Goal: Task Accomplishment & Management: Use online tool/utility

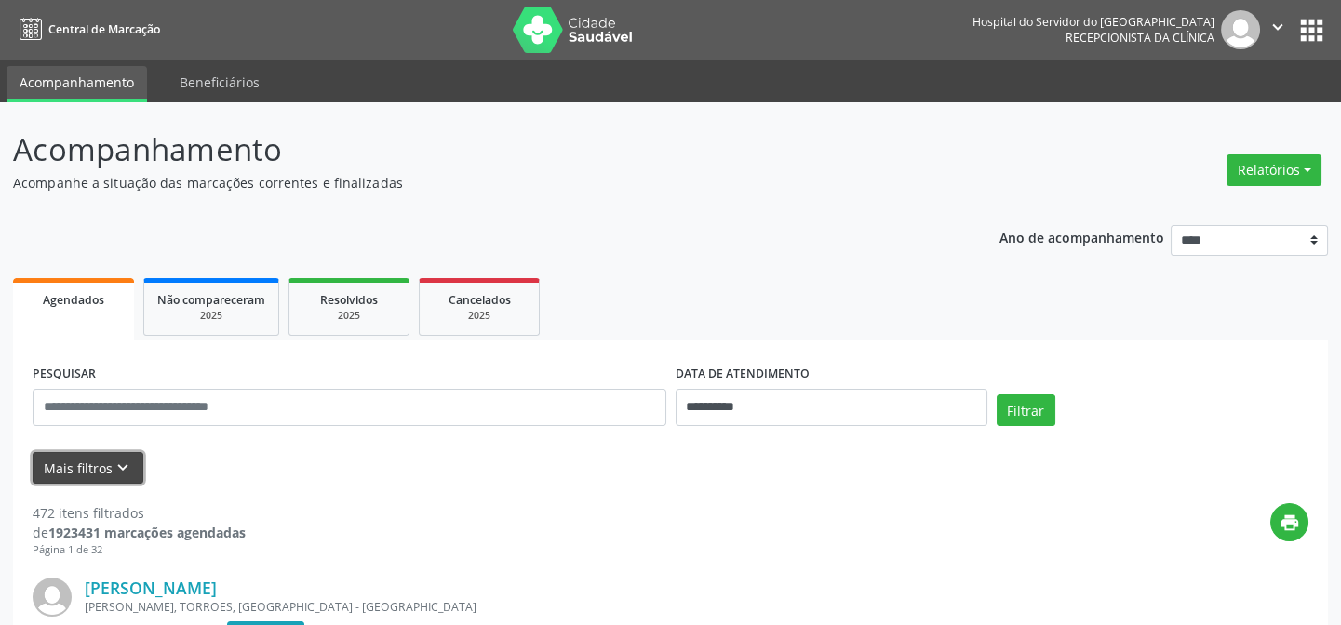
click at [91, 467] on button "Mais filtros keyboard_arrow_down" at bounding box center [88, 468] width 111 height 33
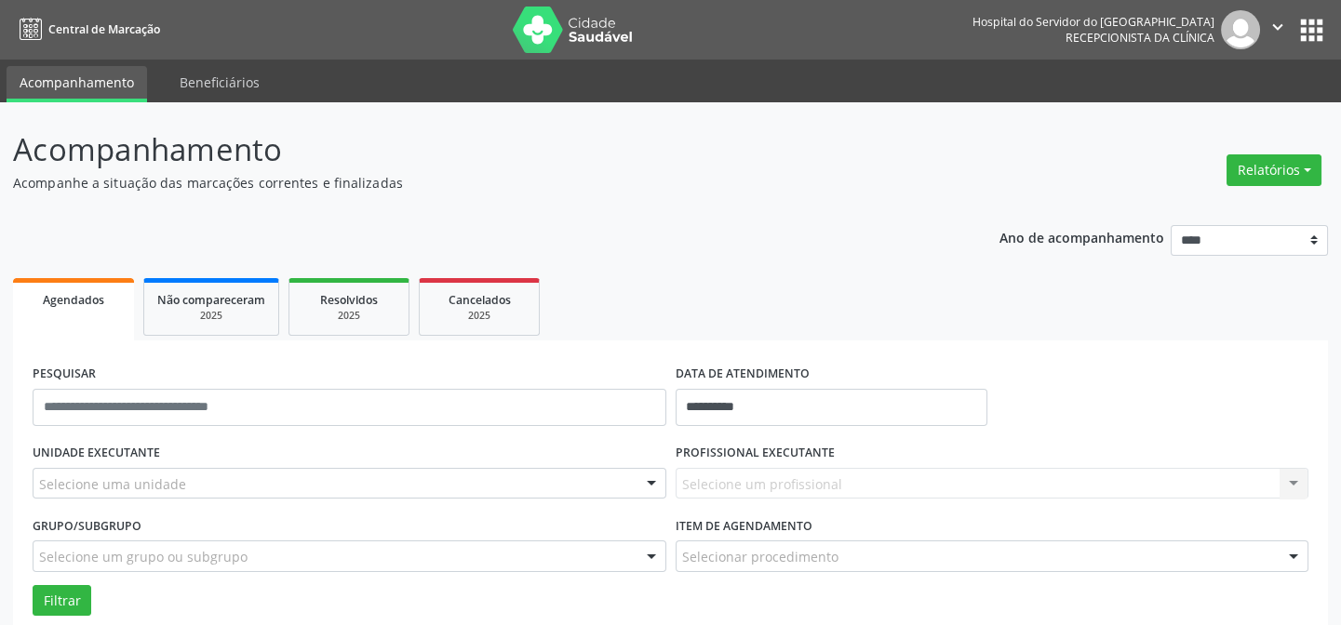
click at [705, 483] on div "Selecione um profissional Nenhum resultado encontrado para: " " Não há nenhuma …" at bounding box center [992, 484] width 634 height 32
drag, startPoint x: 774, startPoint y: 475, endPoint x: 883, endPoint y: 481, distance: 109.0
click at [877, 481] on div "Selecione um profissional Nenhum resultado encontrado para: " " Não há nenhuma …" at bounding box center [992, 484] width 634 height 32
click at [869, 474] on div "Selecione um profissional Nenhum resultado encontrado para: " " Não há nenhuma …" at bounding box center [992, 484] width 634 height 32
click at [774, 474] on div "Selecione um profissional Nenhum resultado encontrado para: " " Não há nenhuma …" at bounding box center [992, 484] width 634 height 32
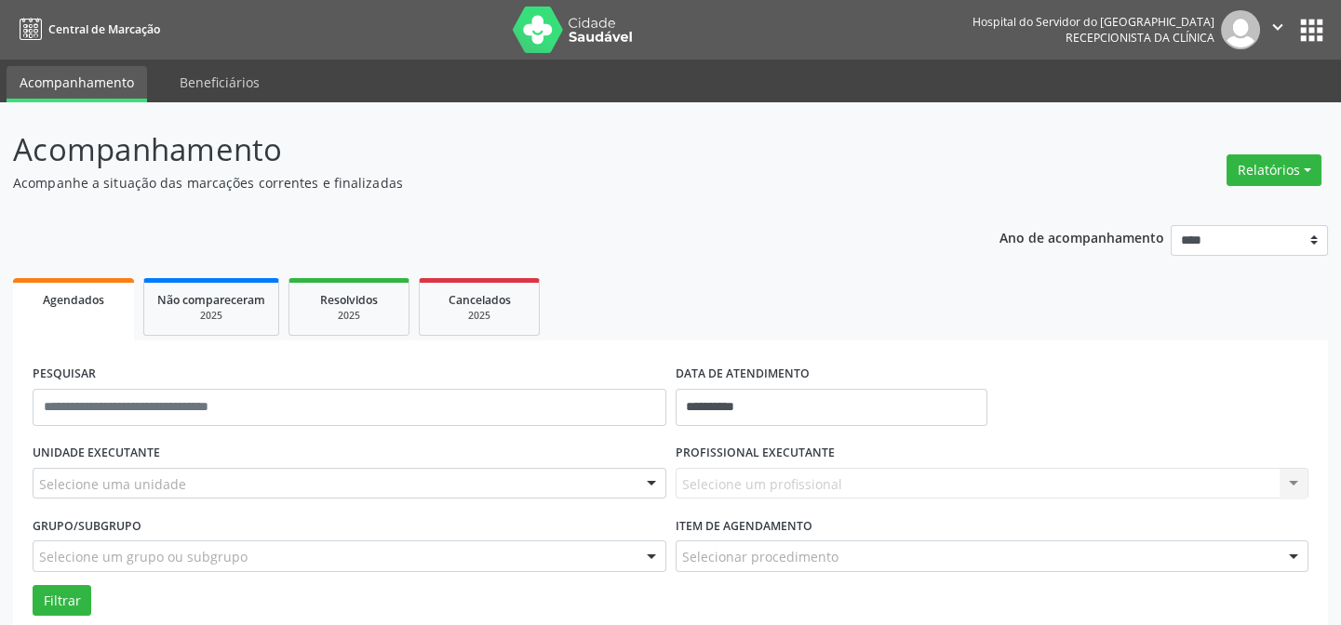
click at [688, 482] on div "Selecione um profissional Nenhum resultado encontrado para: " " Não há nenhuma …" at bounding box center [992, 484] width 634 height 32
click at [728, 483] on div "Selecione um profissional Nenhum resultado encontrado para: " " Não há nenhuma …" at bounding box center [992, 484] width 634 height 32
click at [836, 483] on div "Selecione um profissional Nenhum resultado encontrado para: " " Não há nenhuma …" at bounding box center [992, 484] width 634 height 32
click at [712, 477] on div "Selecione um profissional Nenhum resultado encontrado para: " " Não há nenhuma …" at bounding box center [992, 484] width 634 height 32
click at [811, 474] on div "Selecione um profissional Nenhum resultado encontrado para: " " Não há nenhuma …" at bounding box center [992, 484] width 634 height 32
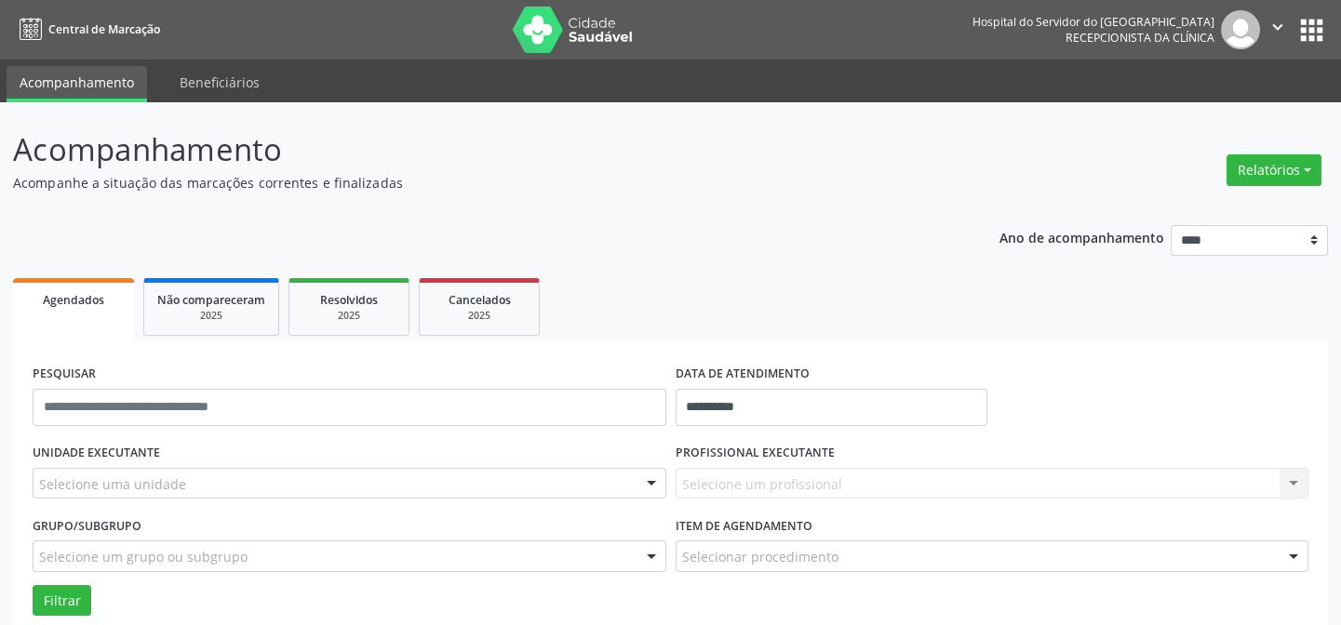
click at [716, 479] on div "Selecione um profissional Nenhum resultado encontrado para: " " Não há nenhuma …" at bounding box center [992, 484] width 634 height 32
click at [706, 487] on div "Selecione um profissional Nenhum resultado encontrado para: " " Não há nenhuma …" at bounding box center [992, 484] width 634 height 32
click at [818, 484] on div "Selecione um profissional Nenhum resultado encontrado para: " " Não há nenhuma …" at bounding box center [992, 484] width 634 height 32
click at [1288, 484] on div "Selecione um profissional Nenhum resultado encontrado para: " " Não há nenhuma …" at bounding box center [992, 484] width 634 height 32
click at [1287, 481] on div "Selecione um profissional Nenhum resultado encontrado para: " " Não há nenhuma …" at bounding box center [992, 484] width 634 height 32
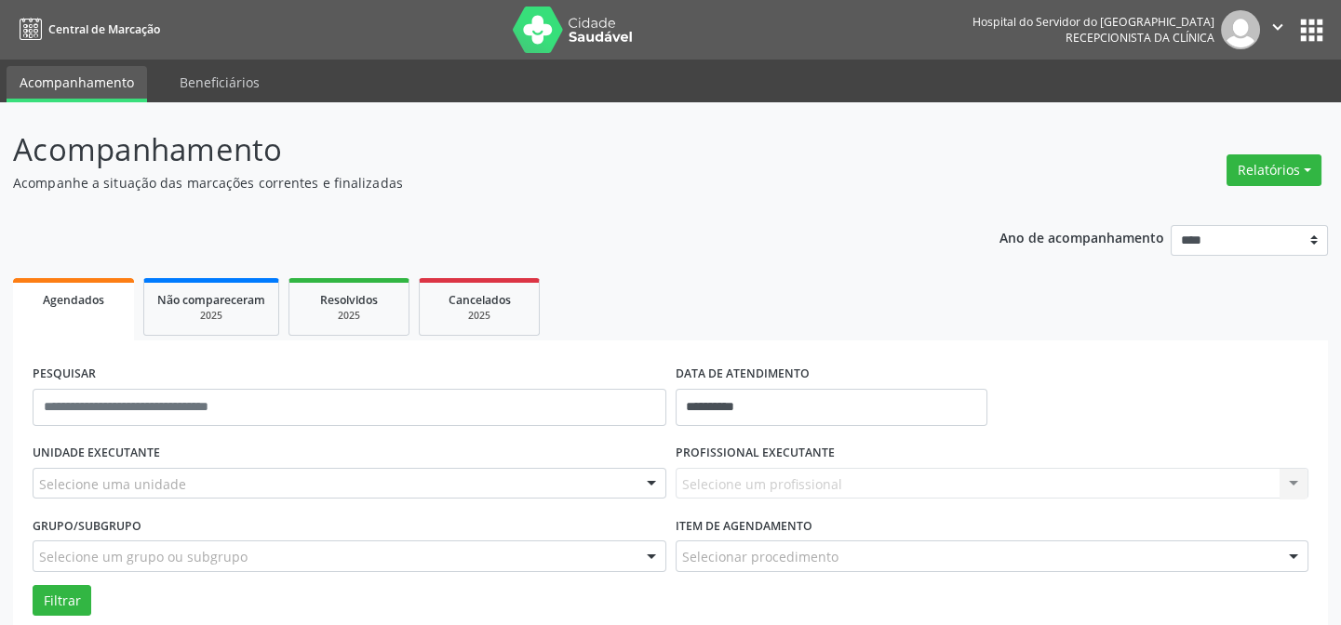
click at [1297, 482] on div "Selecione um profissional Nenhum resultado encontrado para: " " Não há nenhuma …" at bounding box center [992, 484] width 634 height 32
click at [1116, 474] on div "Selecione um profissional Nenhum resultado encontrado para: " " Não há nenhuma …" at bounding box center [992, 484] width 634 height 32
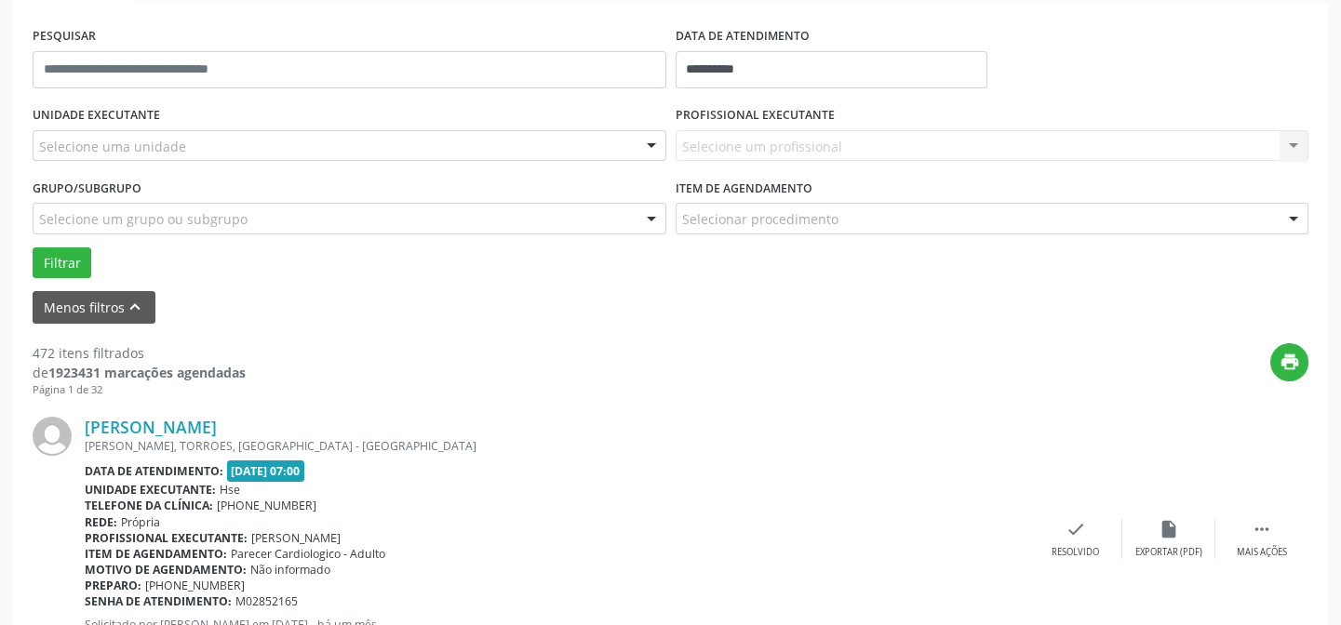
scroll to position [84, 0]
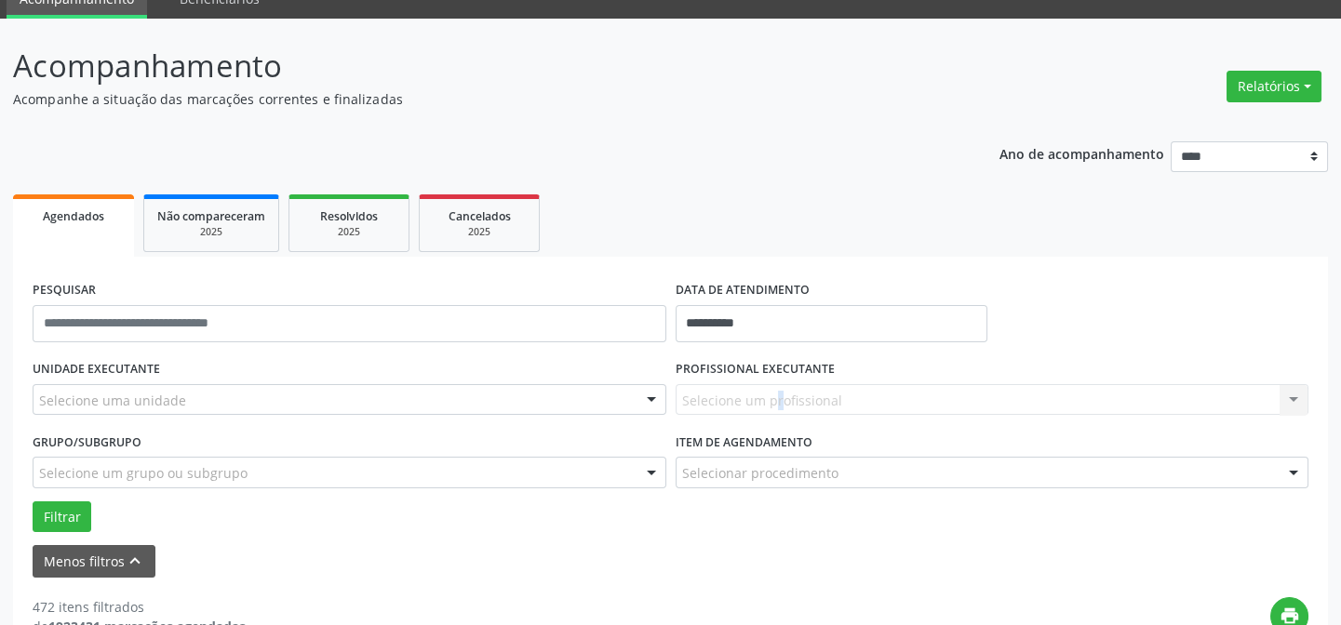
drag, startPoint x: 698, startPoint y: 405, endPoint x: 704, endPoint y: 394, distance: 12.1
click at [704, 395] on div "Selecione um profissional Nenhum resultado encontrado para: " " Não há nenhuma …" at bounding box center [992, 400] width 634 height 32
click at [715, 399] on div "Selecione um profissional Nenhum resultado encontrado para: " " Não há nenhuma …" at bounding box center [992, 400] width 634 height 32
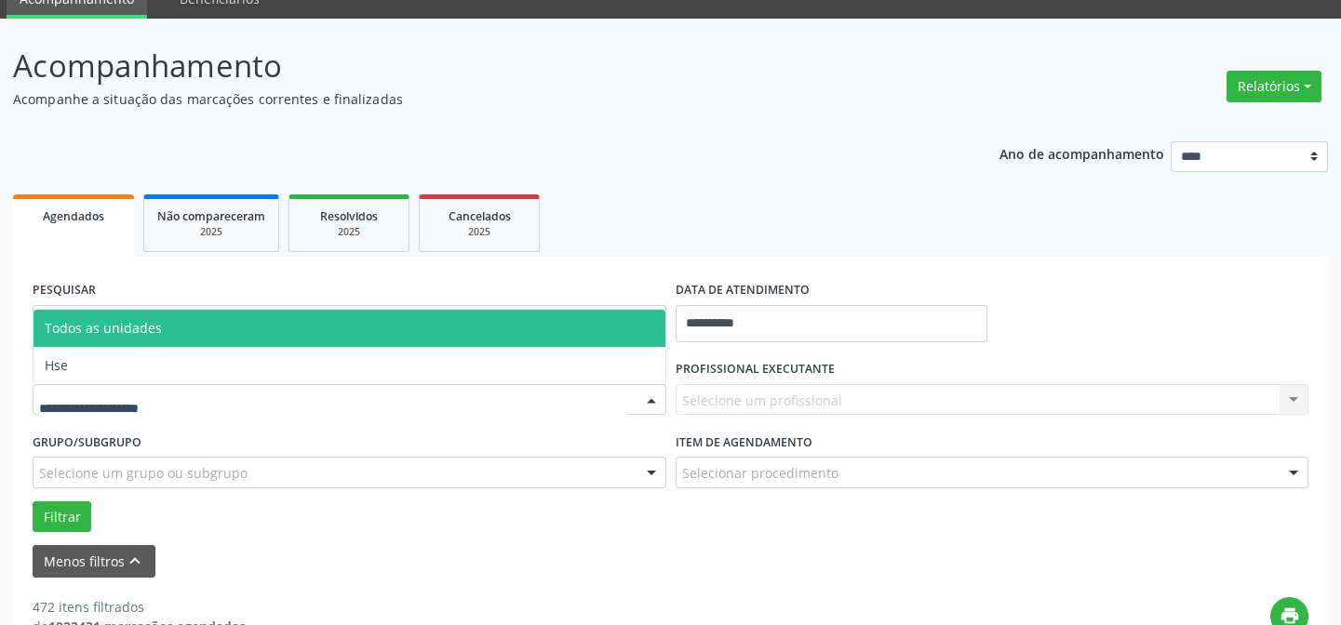
click at [325, 391] on div at bounding box center [350, 400] width 634 height 32
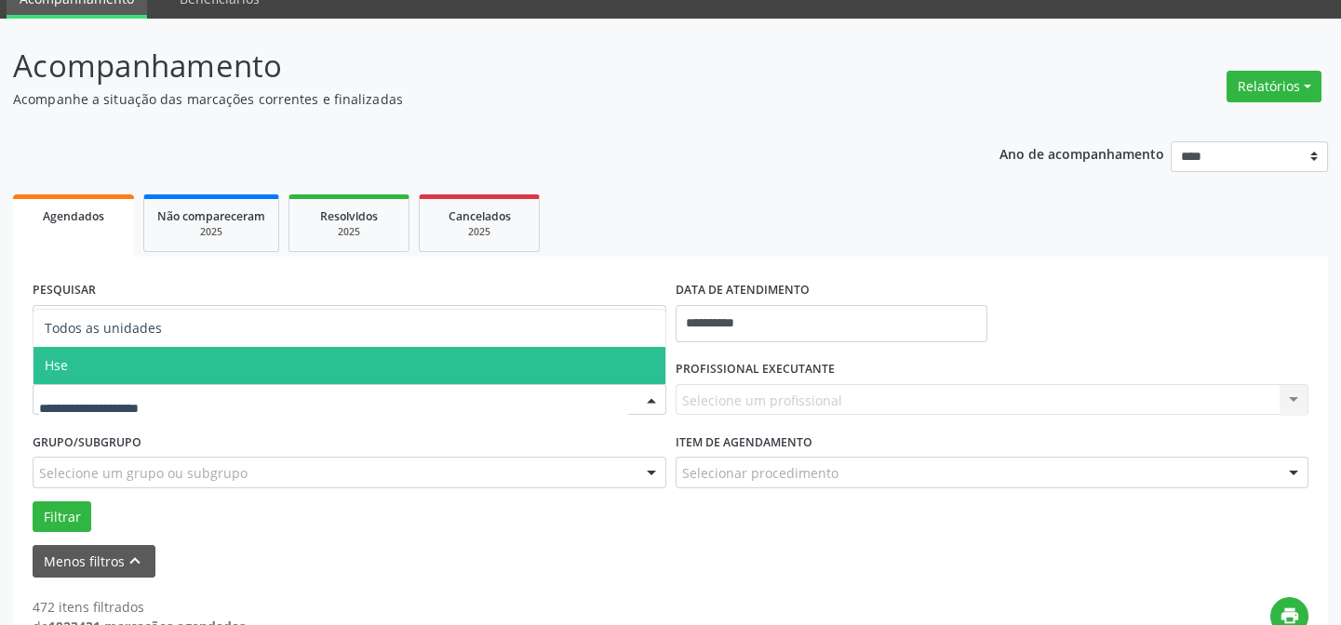
click at [446, 358] on span "Hse" at bounding box center [349, 365] width 632 height 37
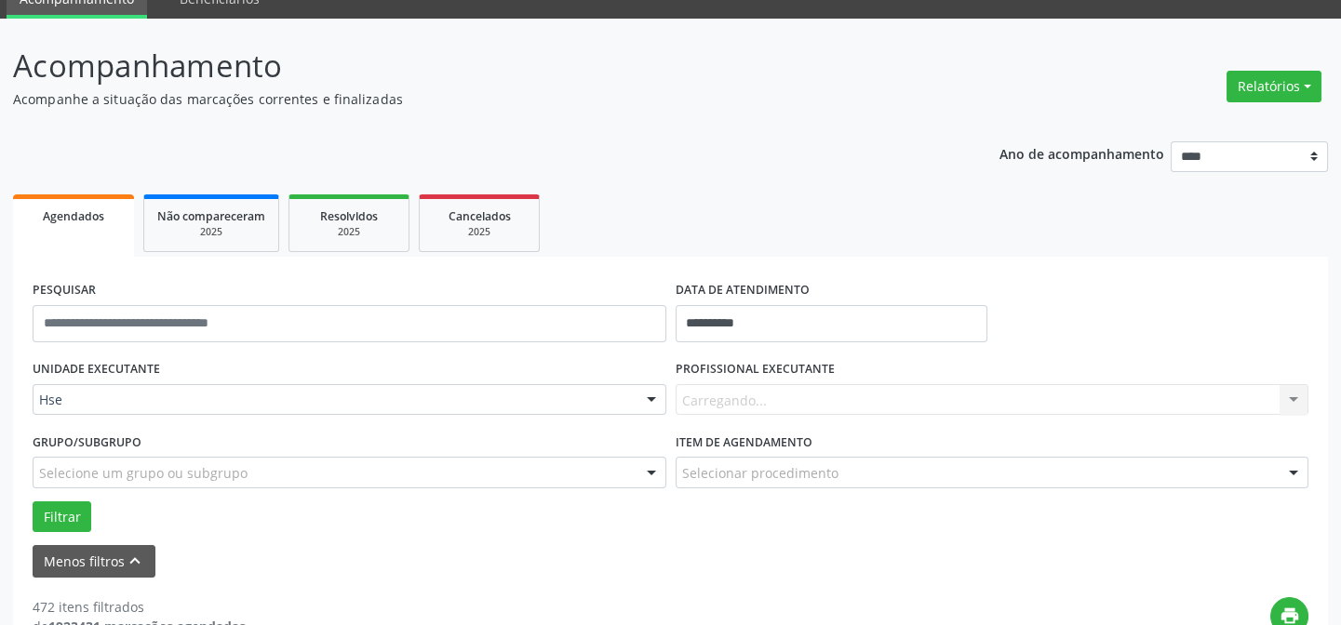
click at [446, 358] on div "UNIDADE EXECUTANTE Hse Todos as unidades Hse Nenhum resultado encontrado para: …" at bounding box center [349, 391] width 643 height 73
click at [688, 395] on div "Carregando... Nenhum resultado encontrado para: " " Não há nenhuma opção para s…" at bounding box center [992, 400] width 634 height 32
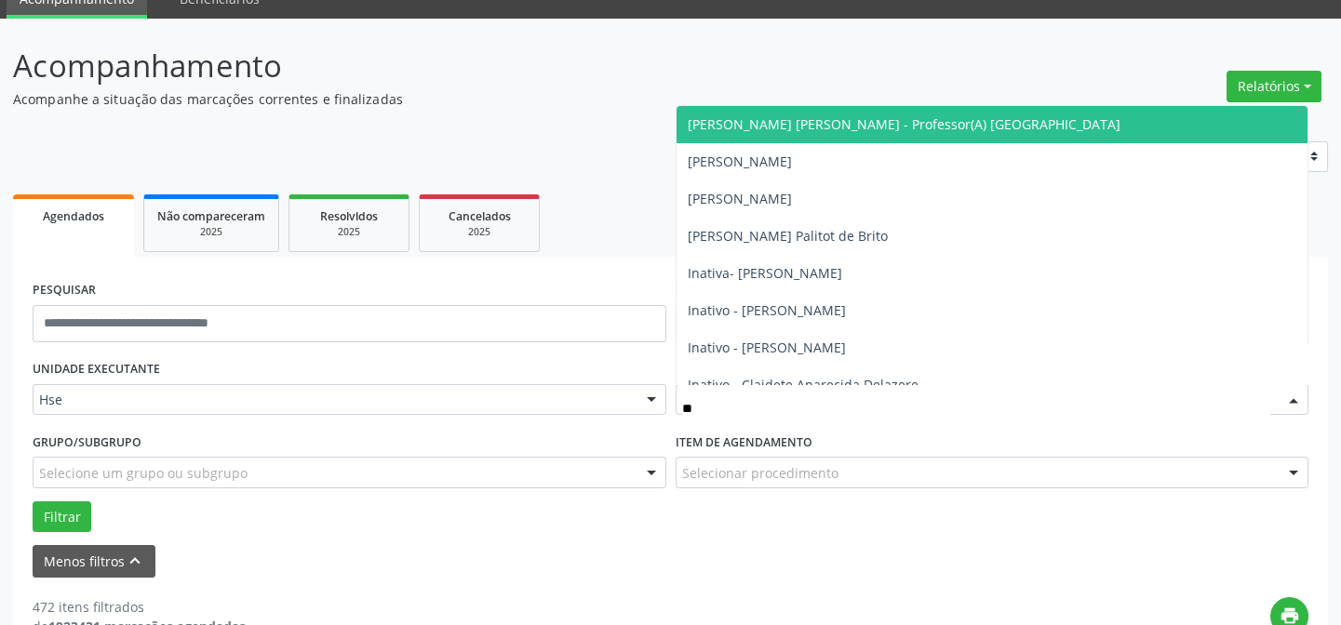
type input "***"
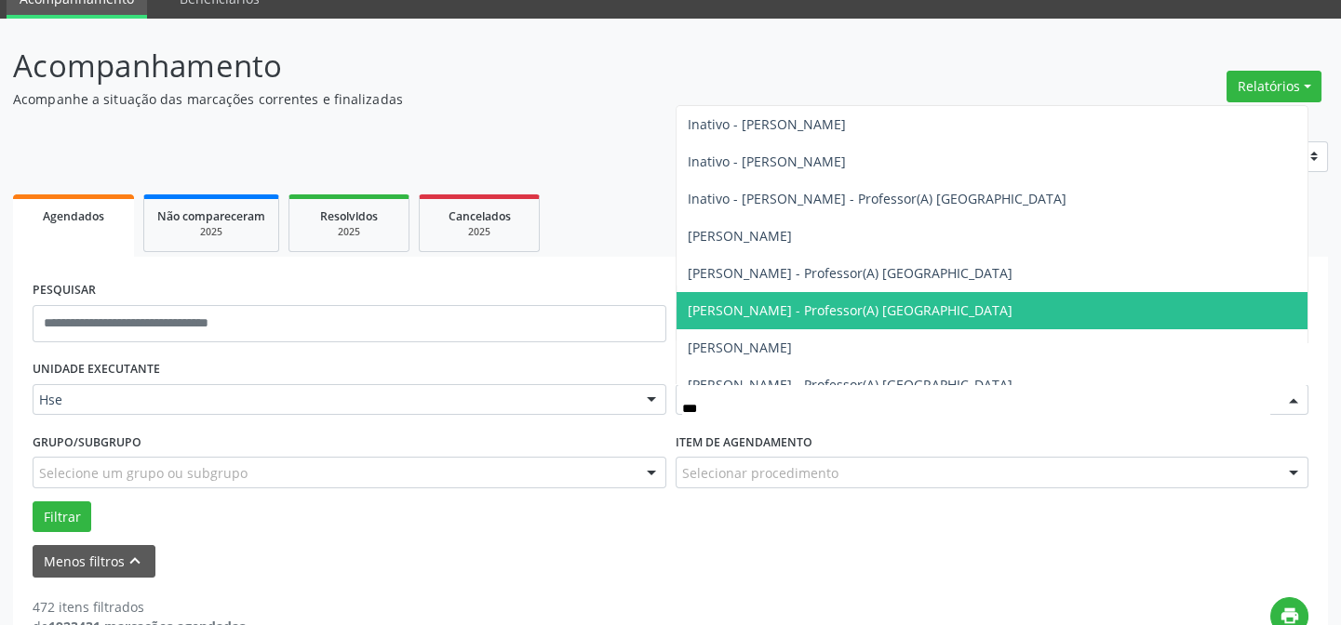
click at [865, 308] on span "[PERSON_NAME] - Professor(A) [GEOGRAPHIC_DATA]" at bounding box center [850, 310] width 325 height 18
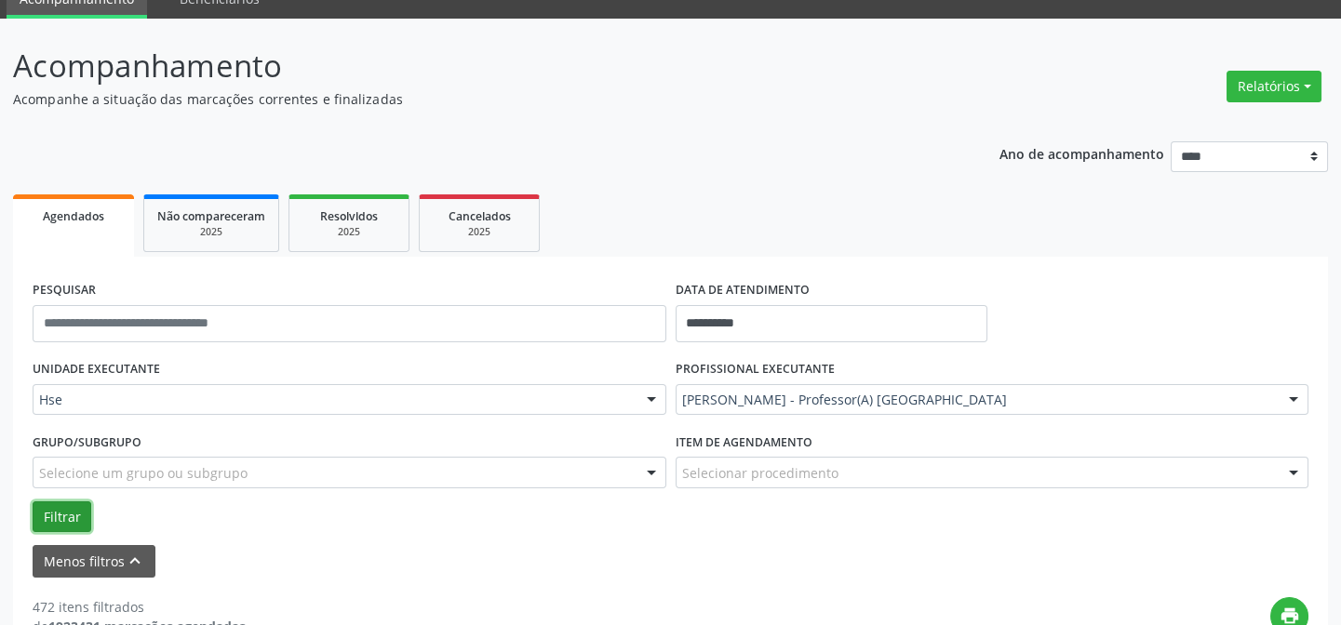
click at [58, 512] on button "Filtrar" at bounding box center [62, 517] width 59 height 32
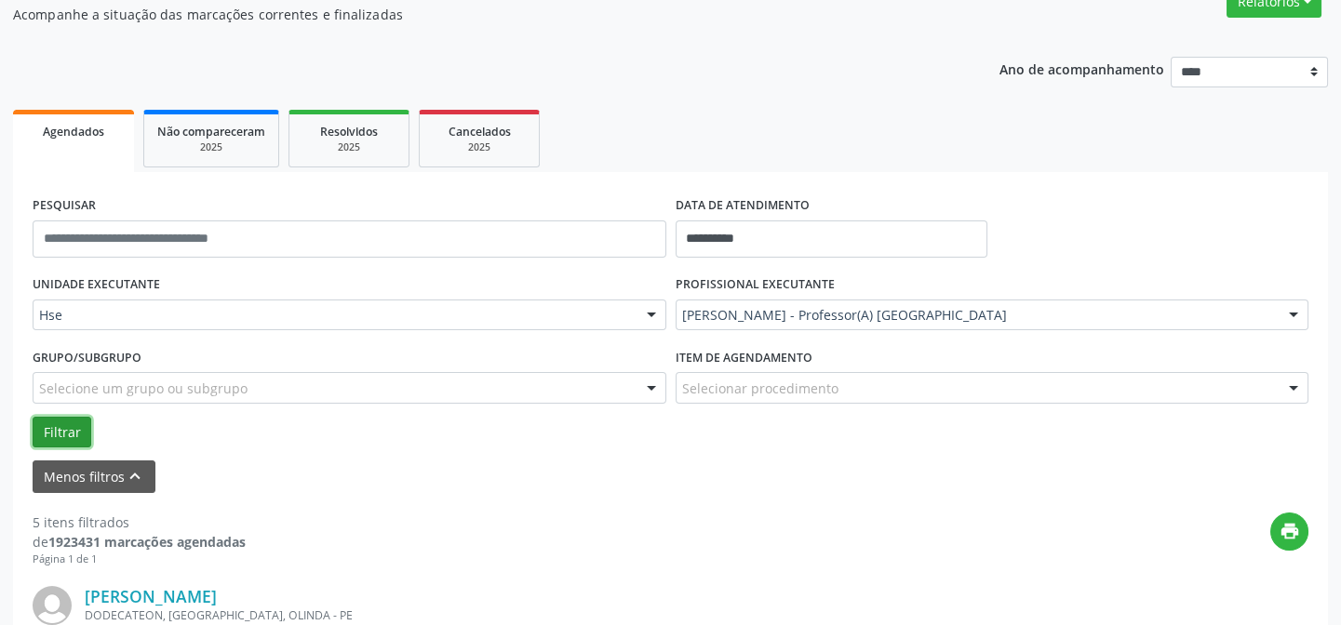
click at [53, 428] on button "Filtrar" at bounding box center [62, 433] width 59 height 32
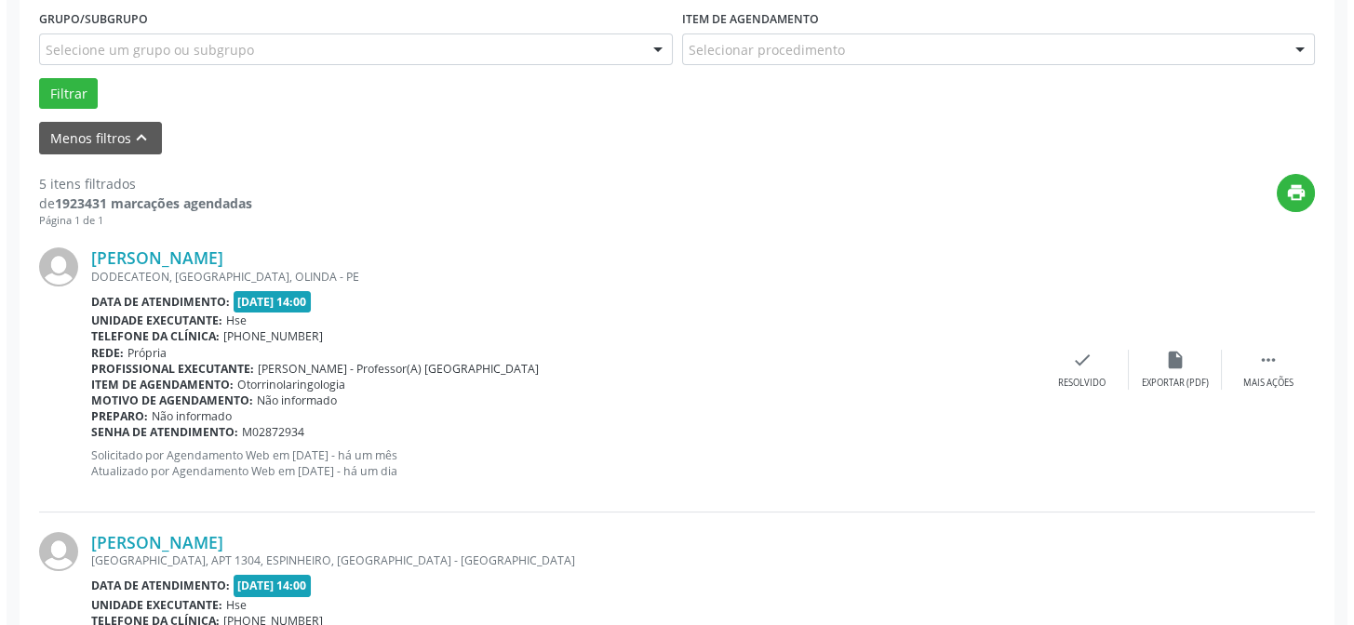
scroll to position [422, 0]
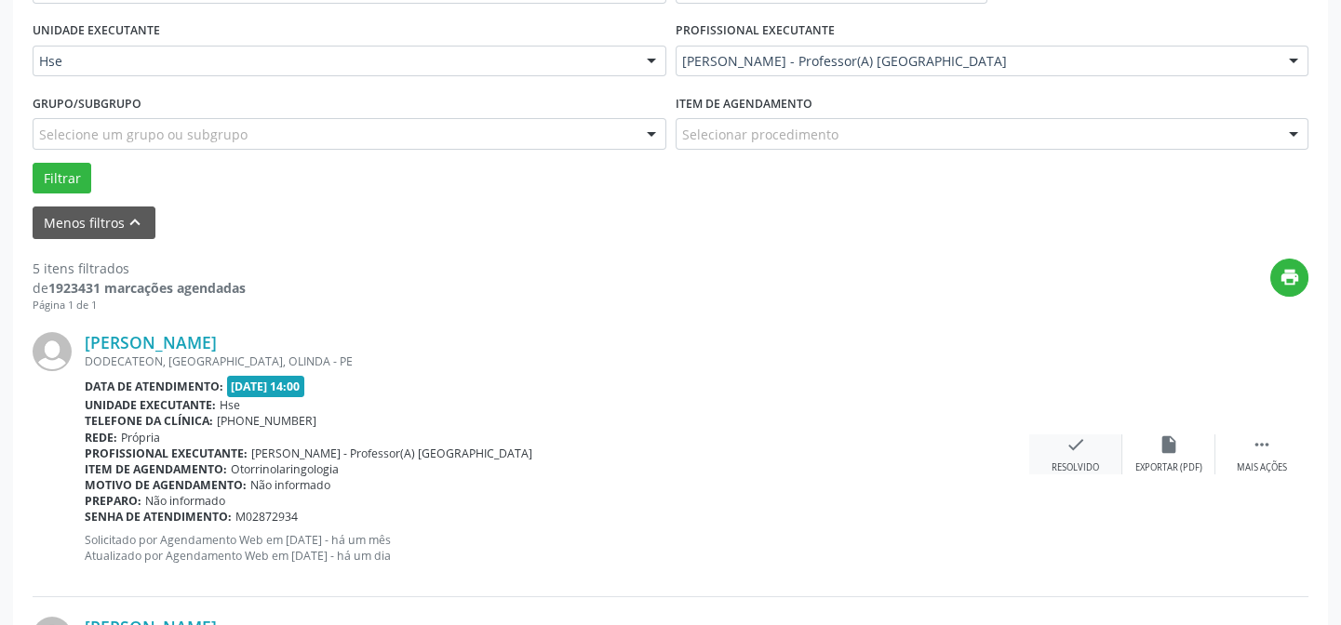
click at [1075, 458] on div "check Resolvido" at bounding box center [1075, 454] width 93 height 40
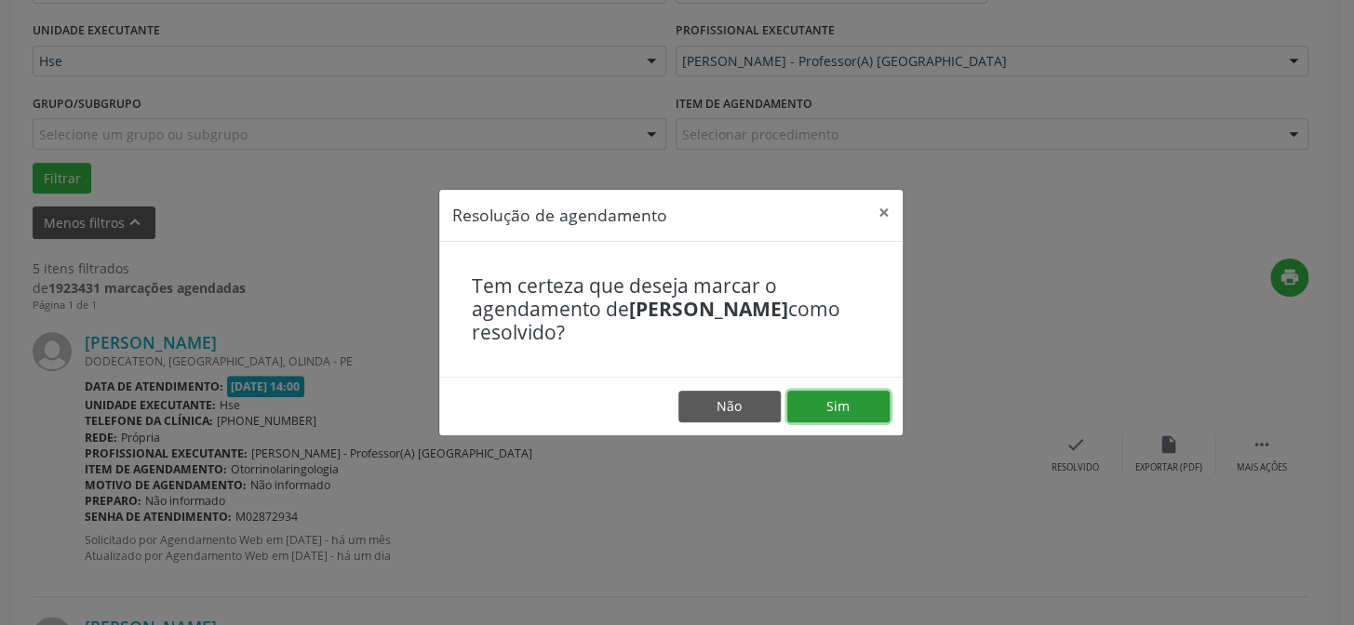
click at [840, 399] on button "Sim" at bounding box center [838, 407] width 102 height 32
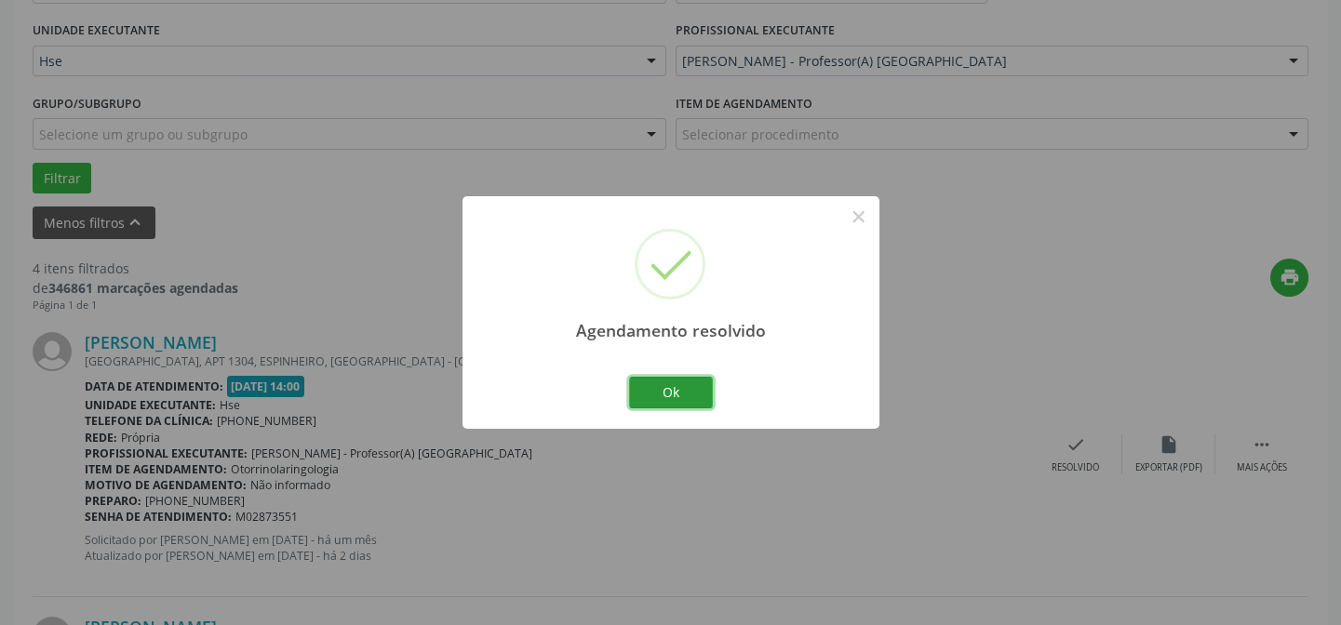
drag, startPoint x: 662, startPoint y: 388, endPoint x: 707, endPoint y: 387, distance: 44.7
click at [667, 387] on button "Ok" at bounding box center [671, 393] width 84 height 32
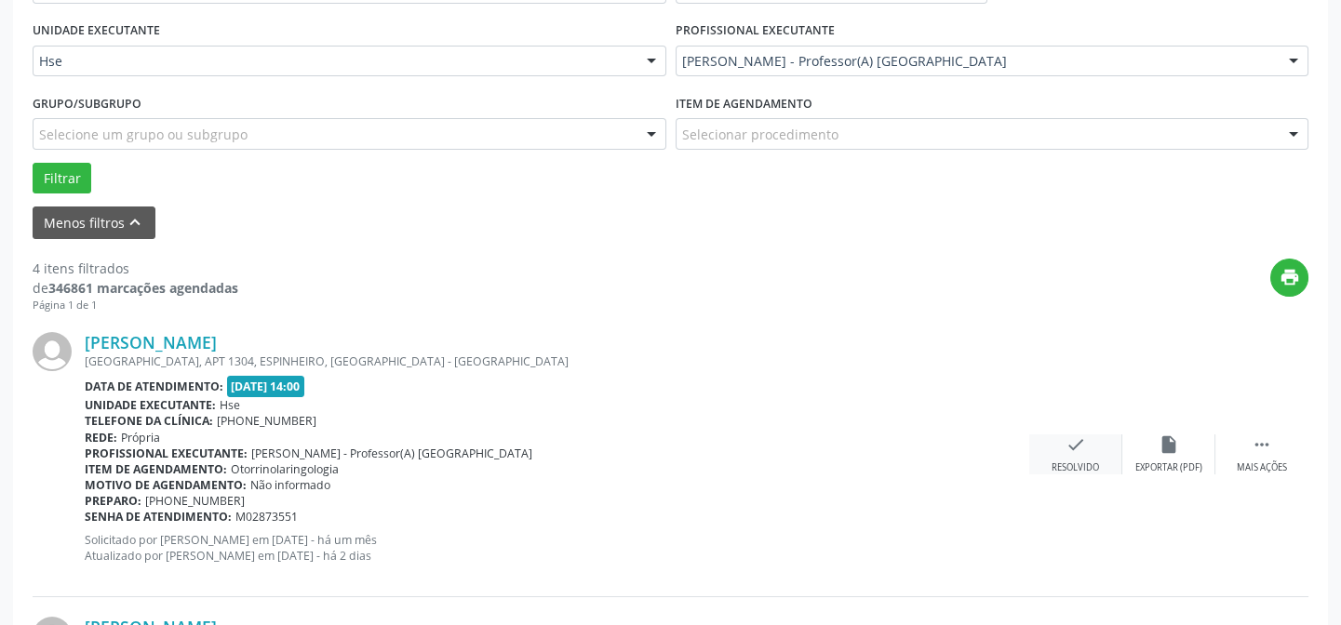
click at [1073, 447] on icon "check" at bounding box center [1075, 444] width 20 height 20
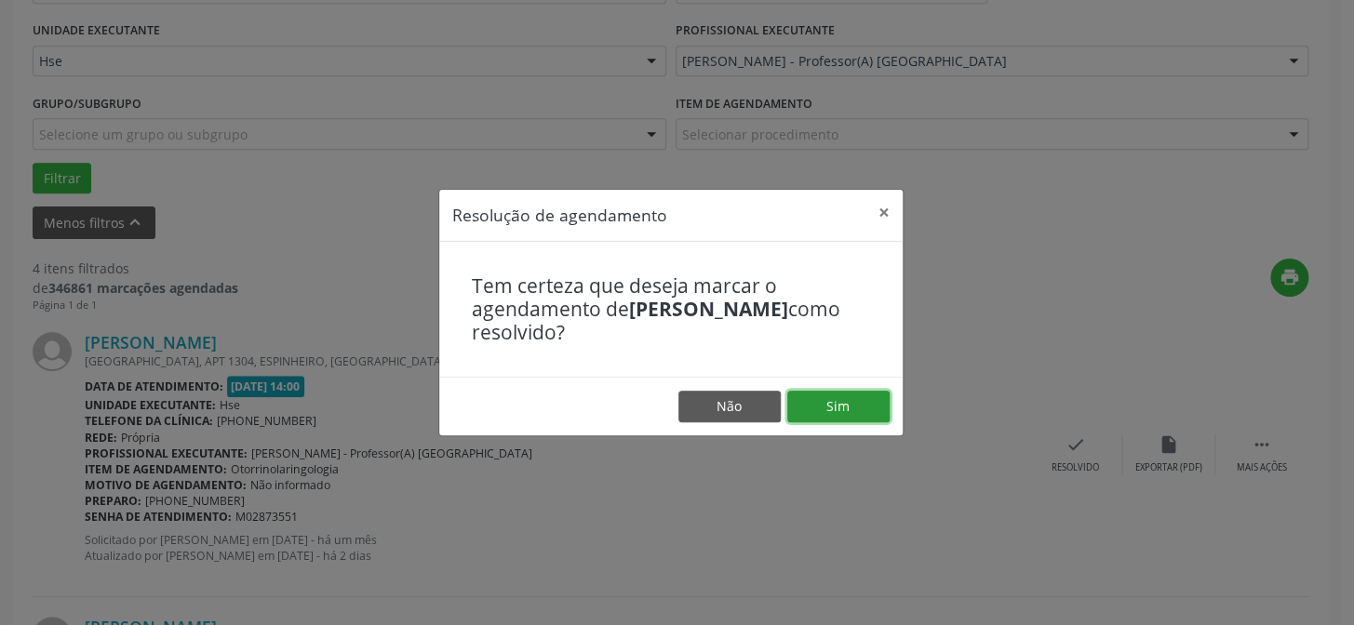
click at [858, 405] on button "Sim" at bounding box center [838, 407] width 102 height 32
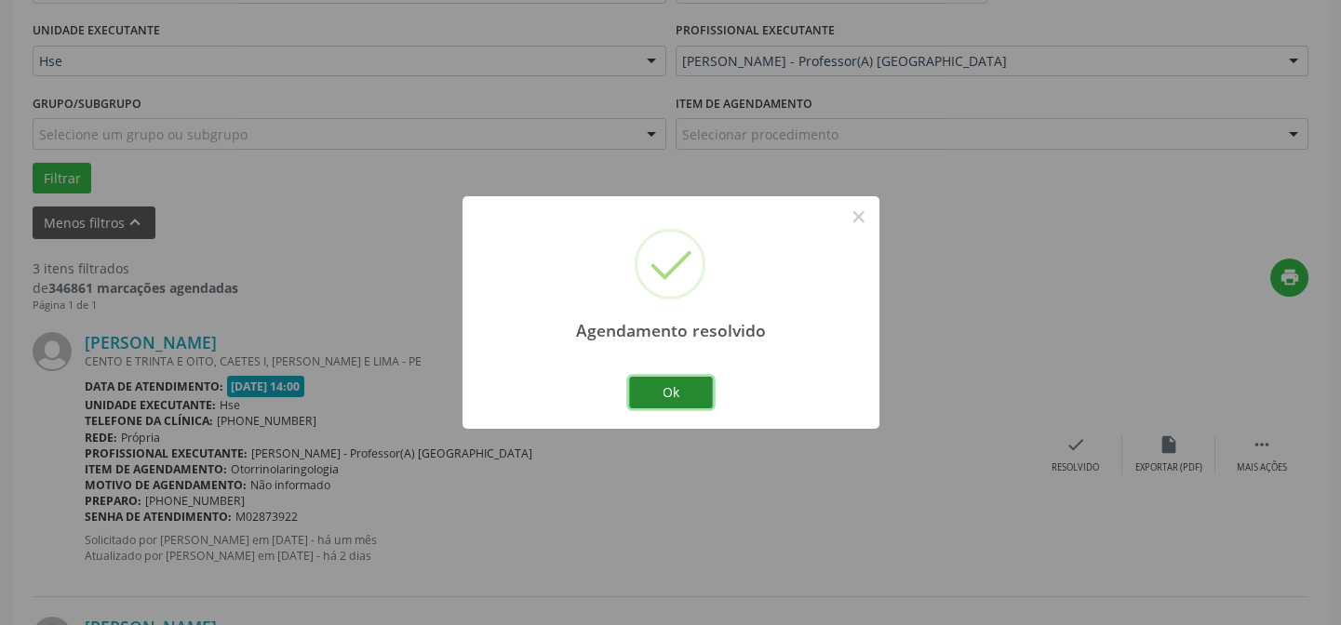
click at [676, 387] on button "Ok" at bounding box center [671, 393] width 84 height 32
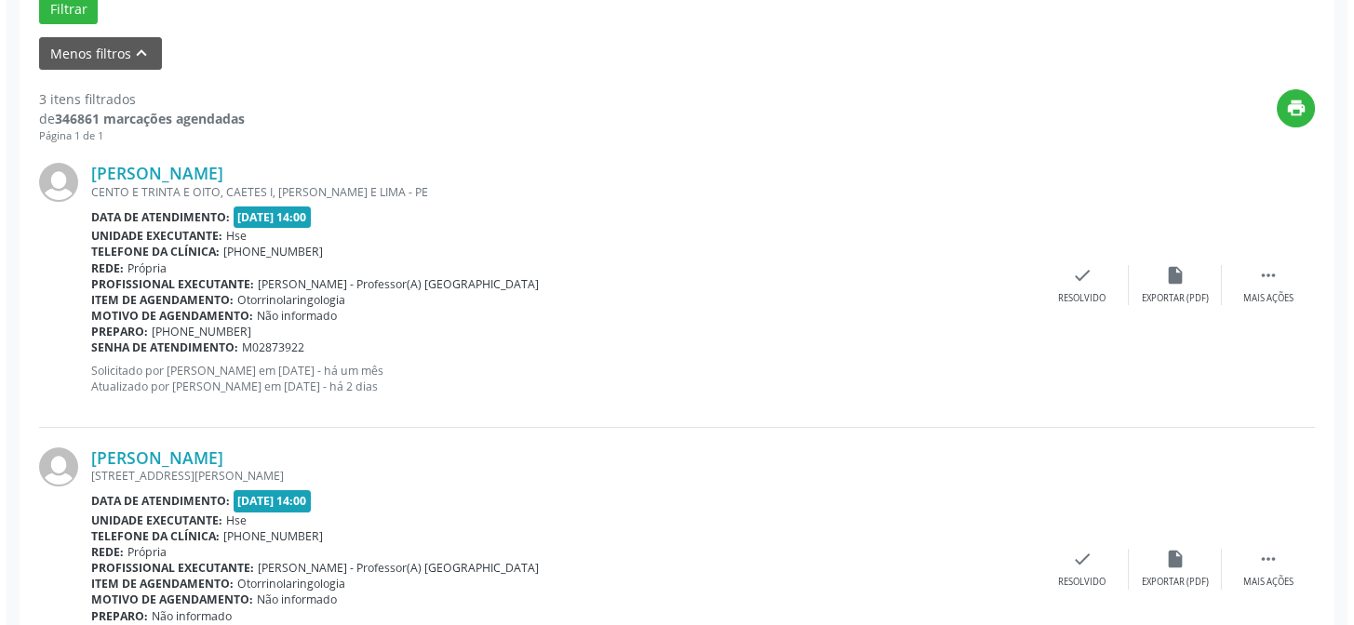
scroll to position [676, 0]
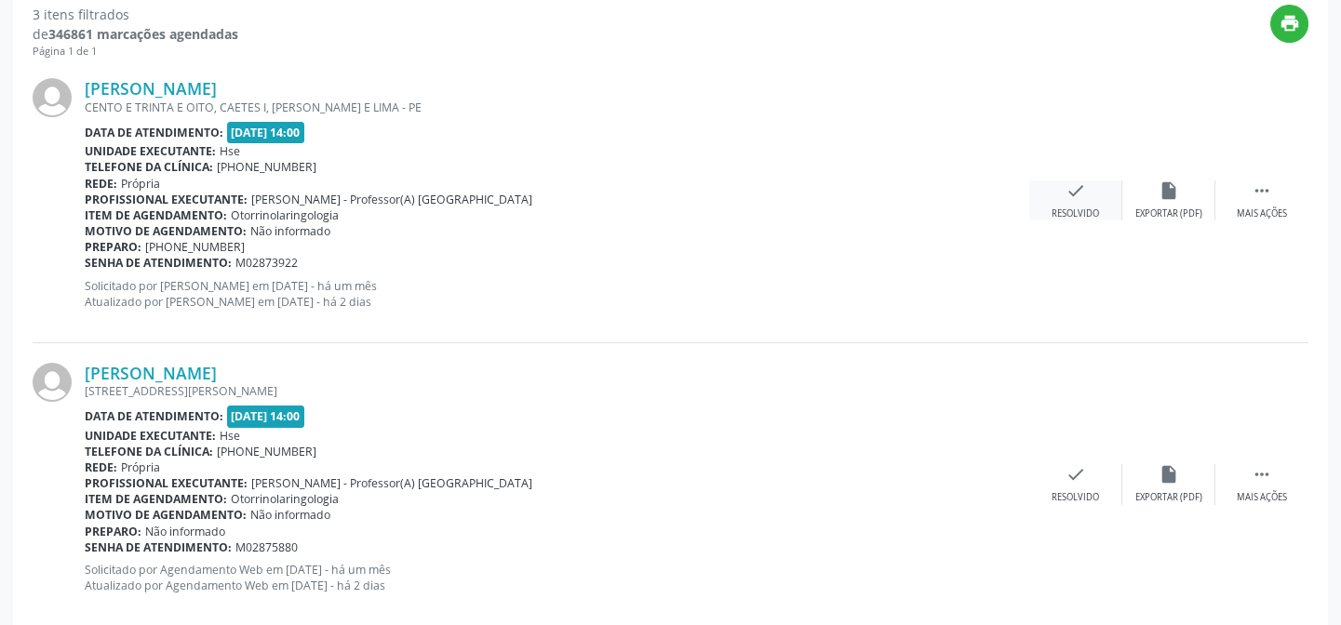
click at [1083, 197] on icon "check" at bounding box center [1075, 190] width 20 height 20
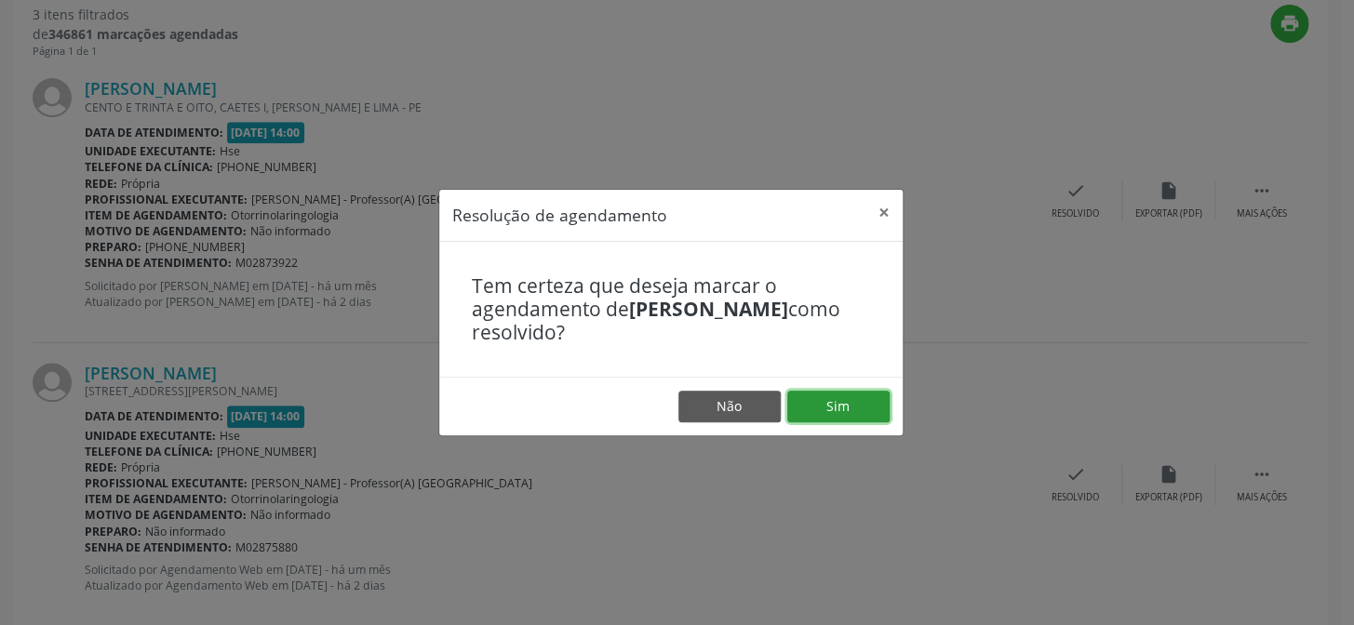
click at [837, 404] on button "Sim" at bounding box center [838, 407] width 102 height 32
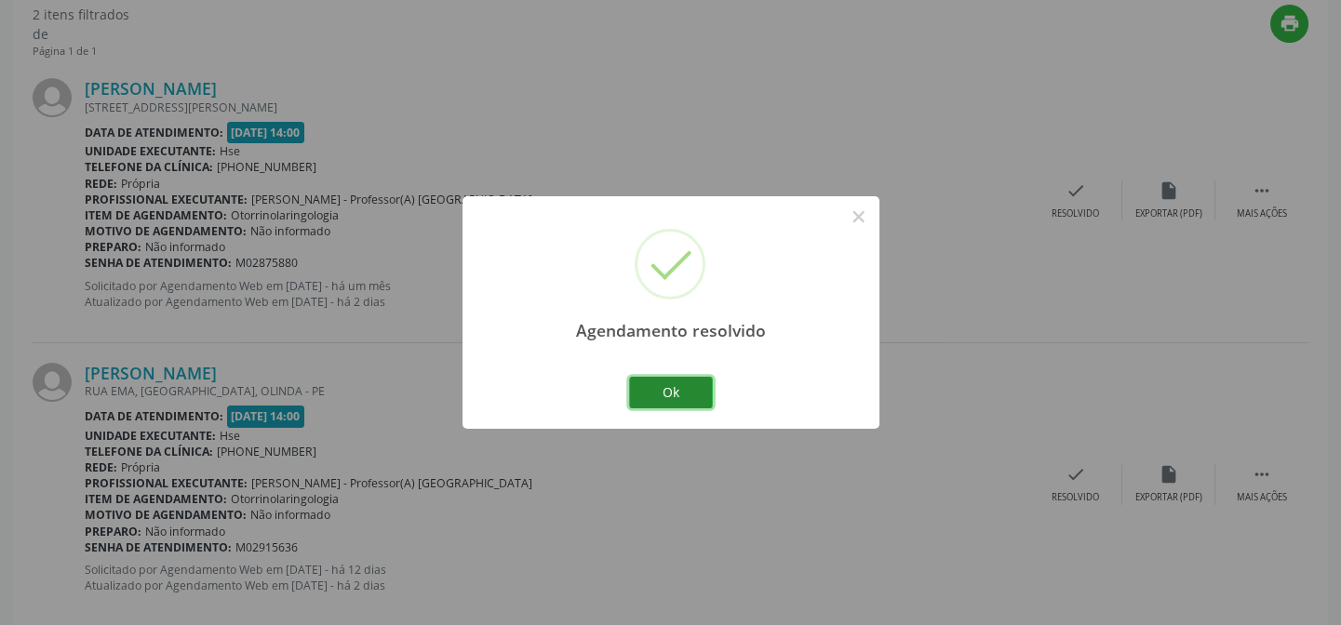
click at [665, 386] on button "Ok" at bounding box center [671, 393] width 84 height 32
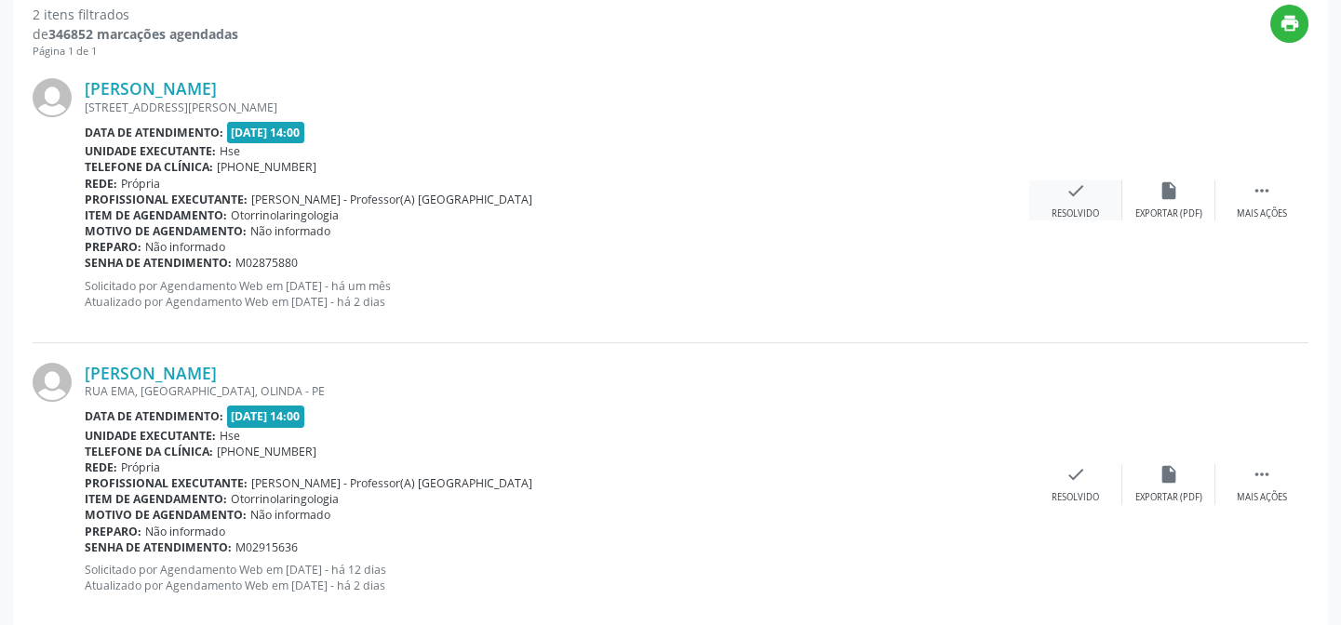
click at [1079, 207] on div "Resolvido" at bounding box center [1074, 213] width 47 height 13
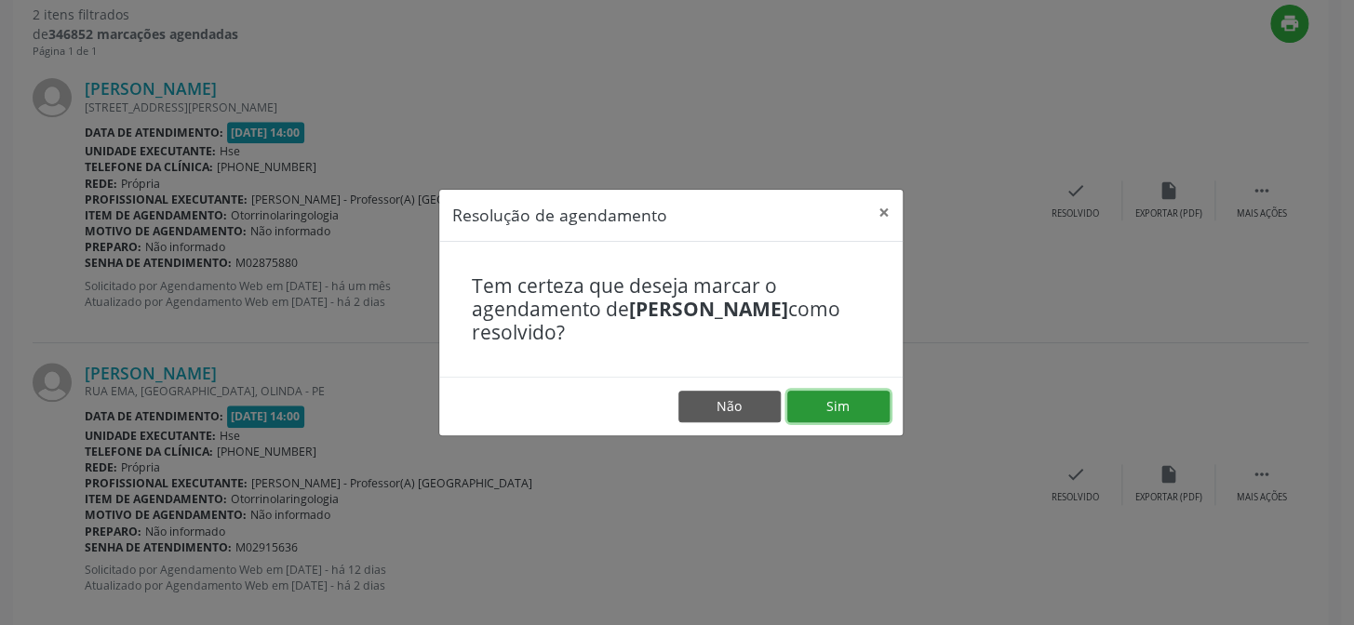
click at [832, 403] on button "Sim" at bounding box center [838, 407] width 102 height 32
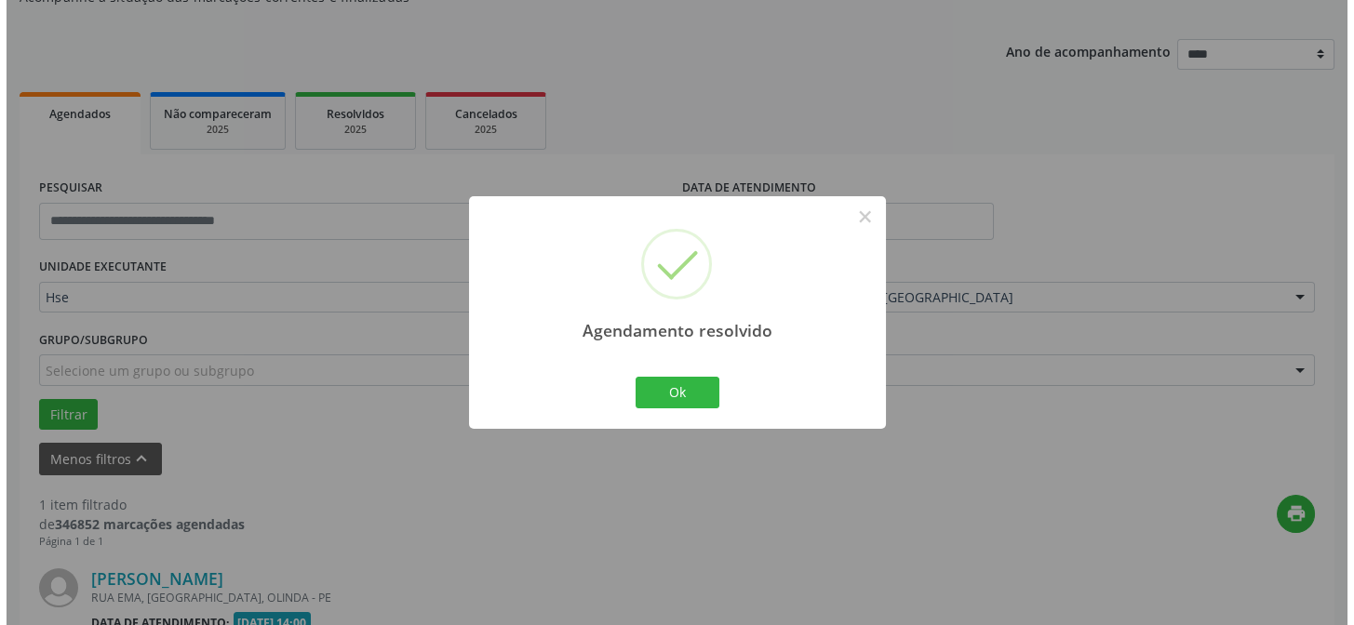
scroll to position [425, 0]
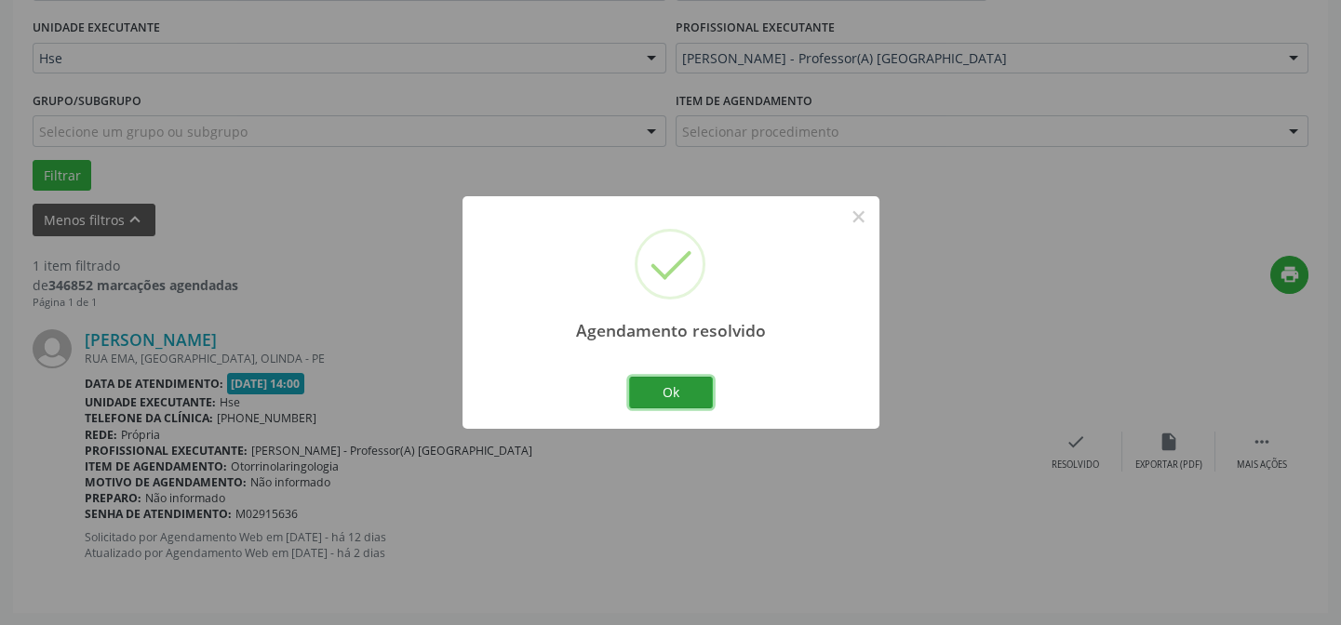
click at [658, 385] on button "Ok" at bounding box center [671, 393] width 84 height 32
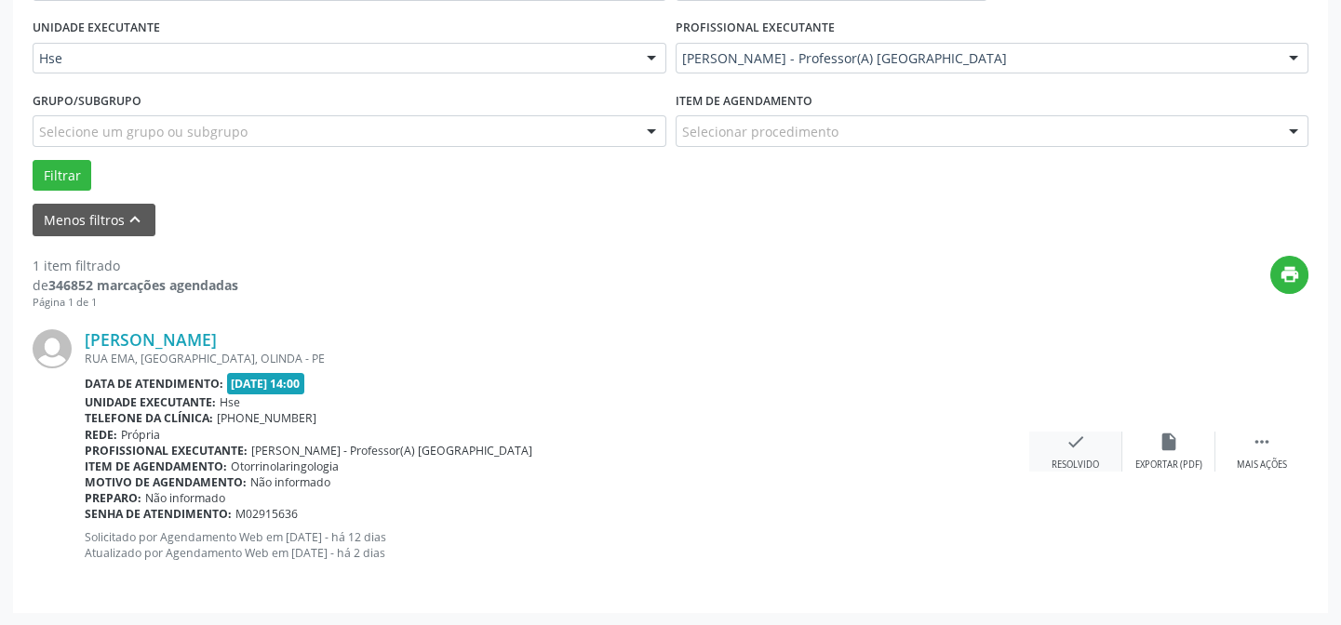
click at [1079, 461] on div "Resolvido" at bounding box center [1074, 465] width 47 height 13
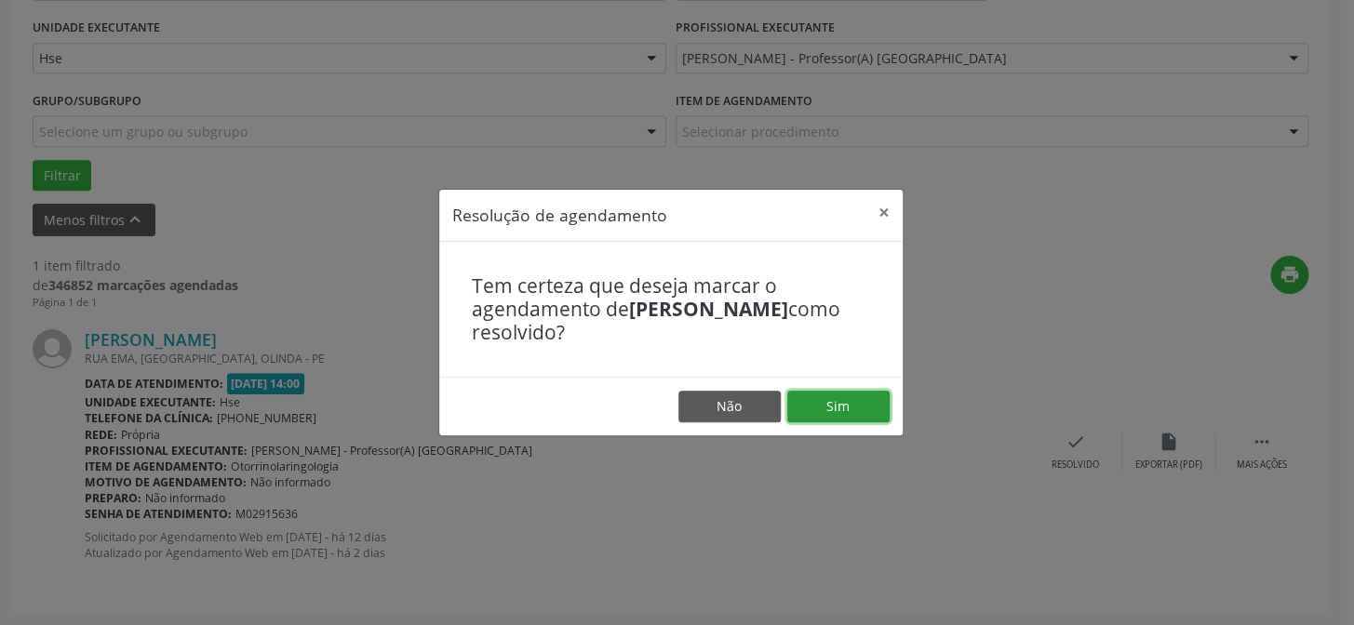
click at [835, 399] on button "Sim" at bounding box center [838, 407] width 102 height 32
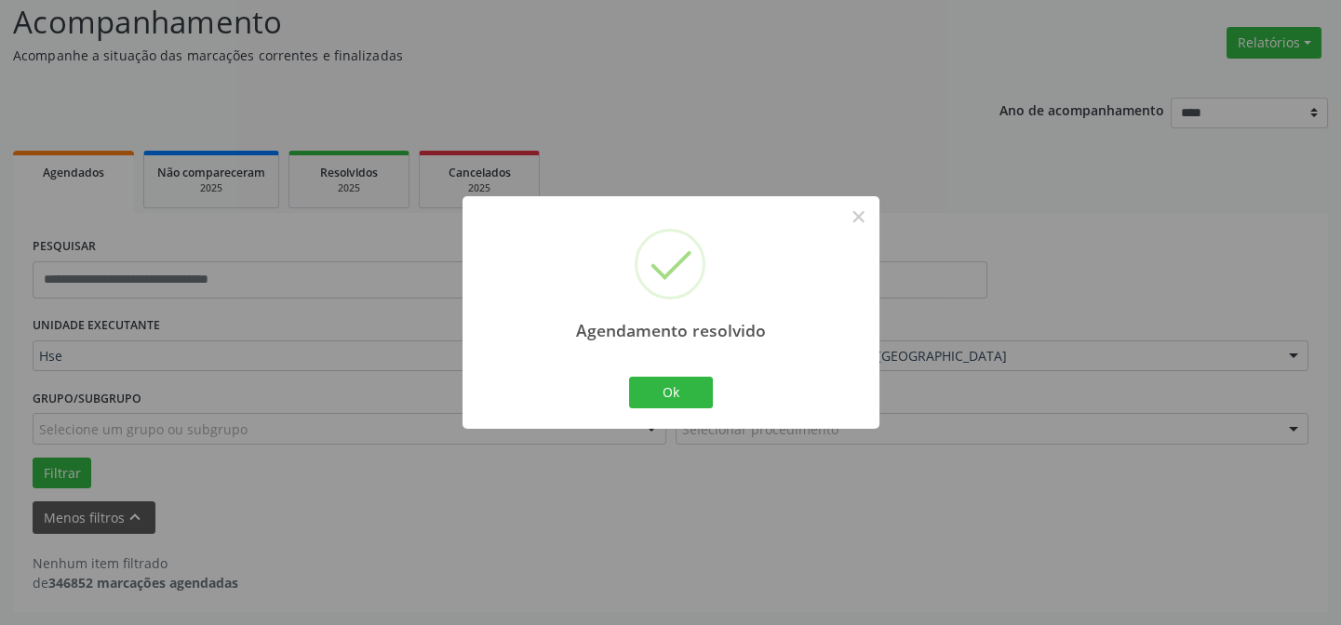
scroll to position [126, 0]
click at [683, 391] on button "Ok" at bounding box center [671, 393] width 84 height 32
